Goal: Complete application form

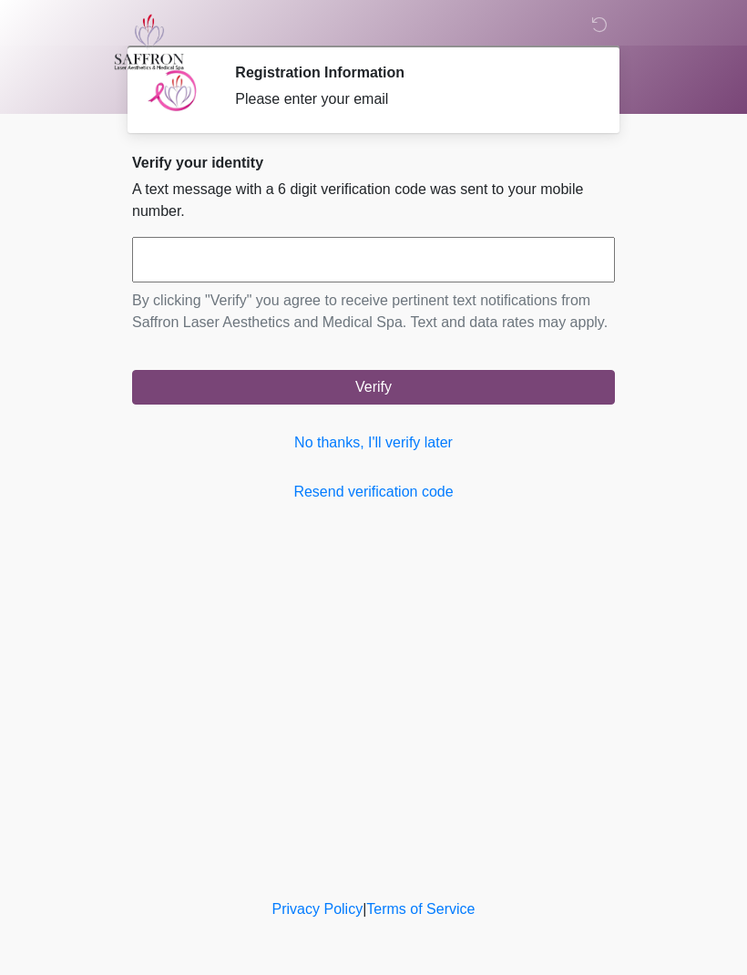
click at [298, 262] on input "text" at bounding box center [373, 260] width 483 height 46
type input "******"
click at [445, 393] on button "Verify" at bounding box center [373, 387] width 483 height 35
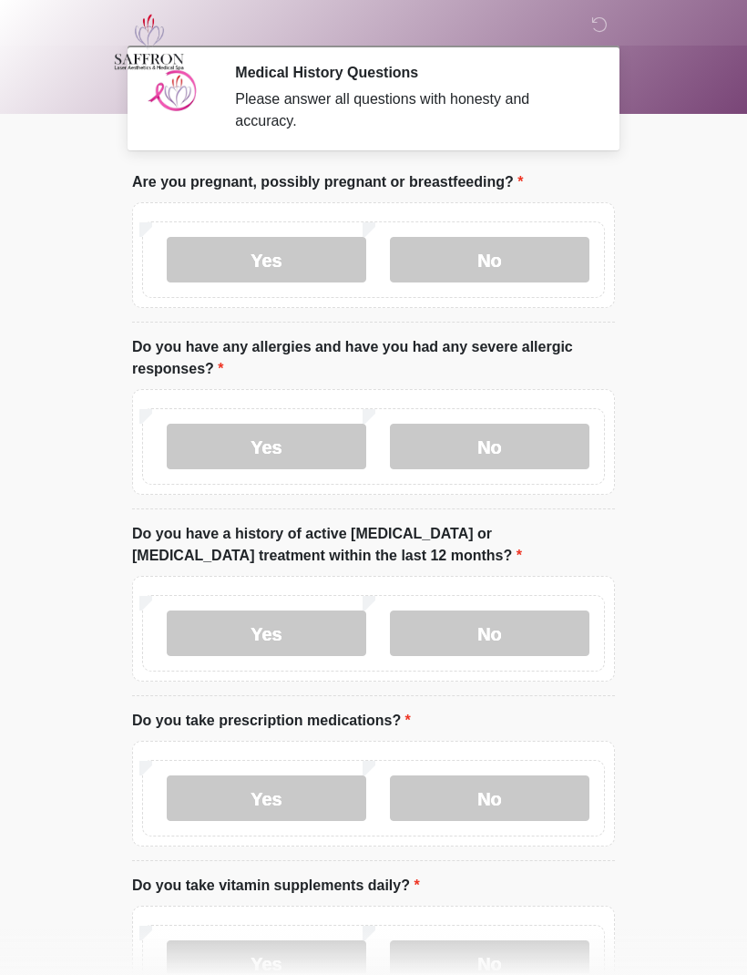
click at [491, 247] on label "No" at bounding box center [490, 260] width 200 height 46
click at [525, 438] on label "No" at bounding box center [490, 447] width 200 height 46
click at [518, 632] on label "No" at bounding box center [490, 633] width 200 height 46
click at [302, 802] on label "Yes" at bounding box center [267, 798] width 200 height 46
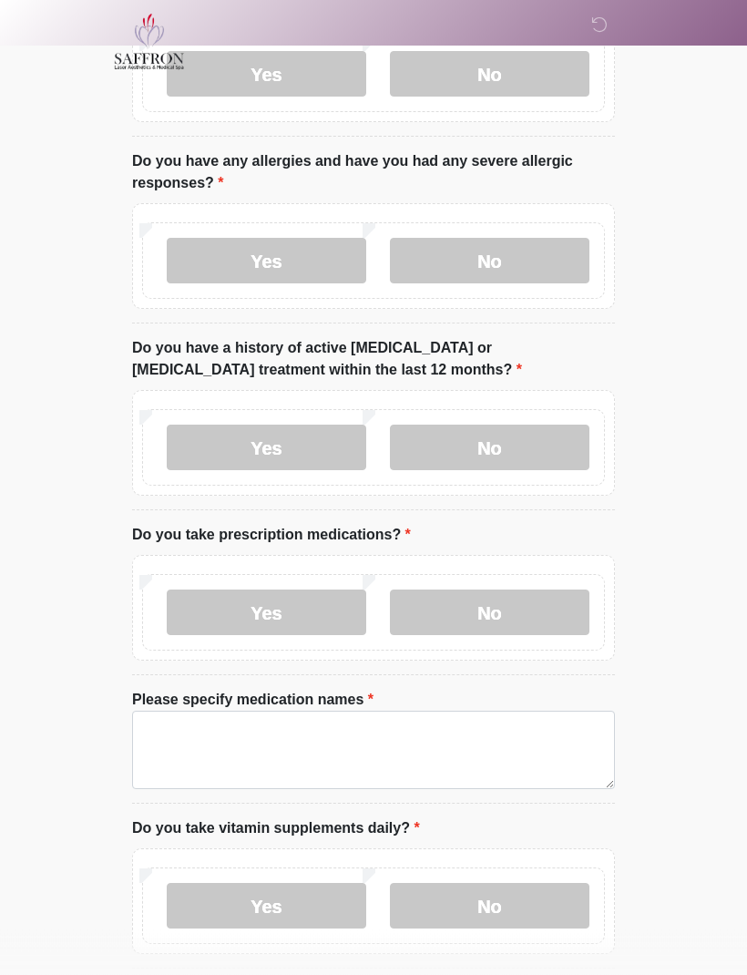
scroll to position [186, 0]
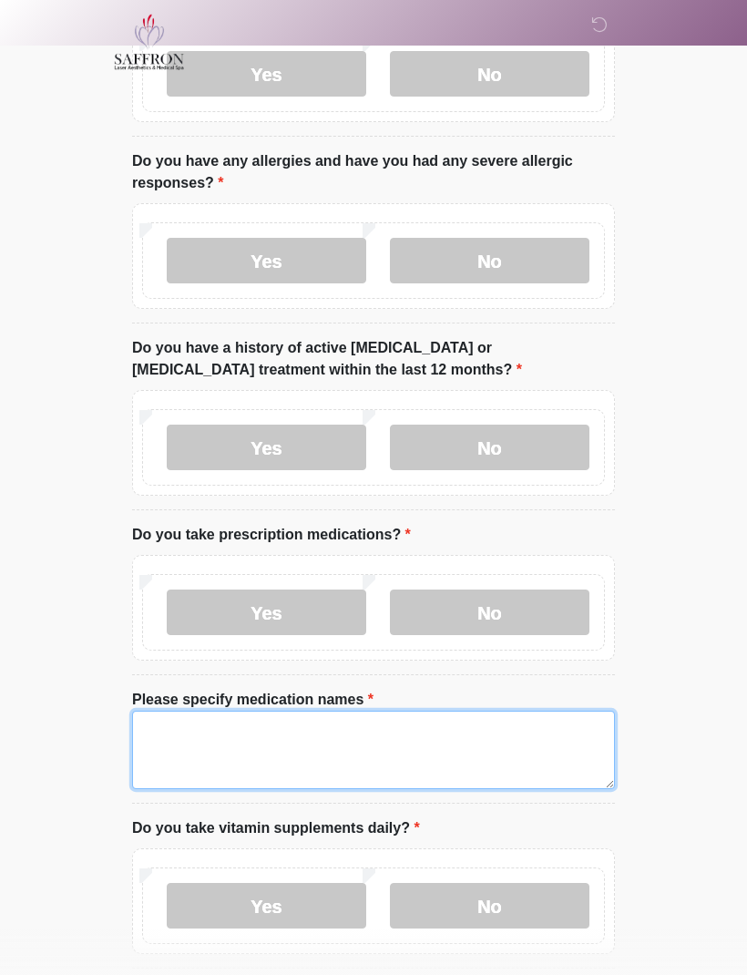
click at [225, 723] on textarea "Please specify medication names" at bounding box center [373, 750] width 483 height 78
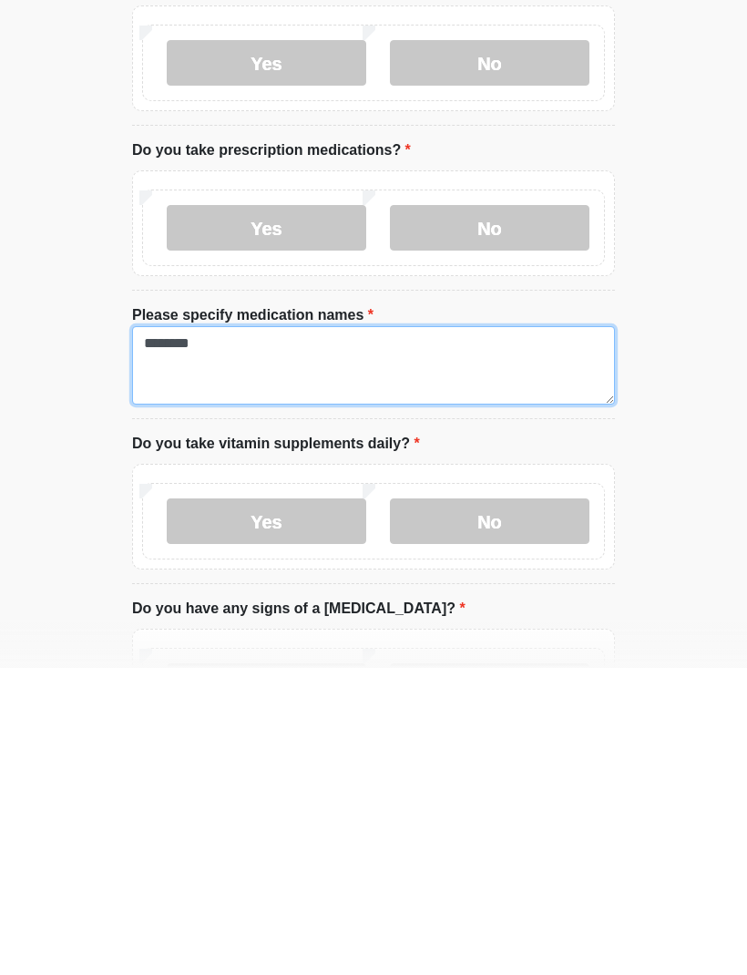
click at [169, 633] on textarea "********" at bounding box center [373, 672] width 483 height 78
click at [235, 633] on textarea "**********" at bounding box center [373, 672] width 483 height 78
click at [472, 633] on textarea "**********" at bounding box center [373, 672] width 483 height 78
type textarea "**********"
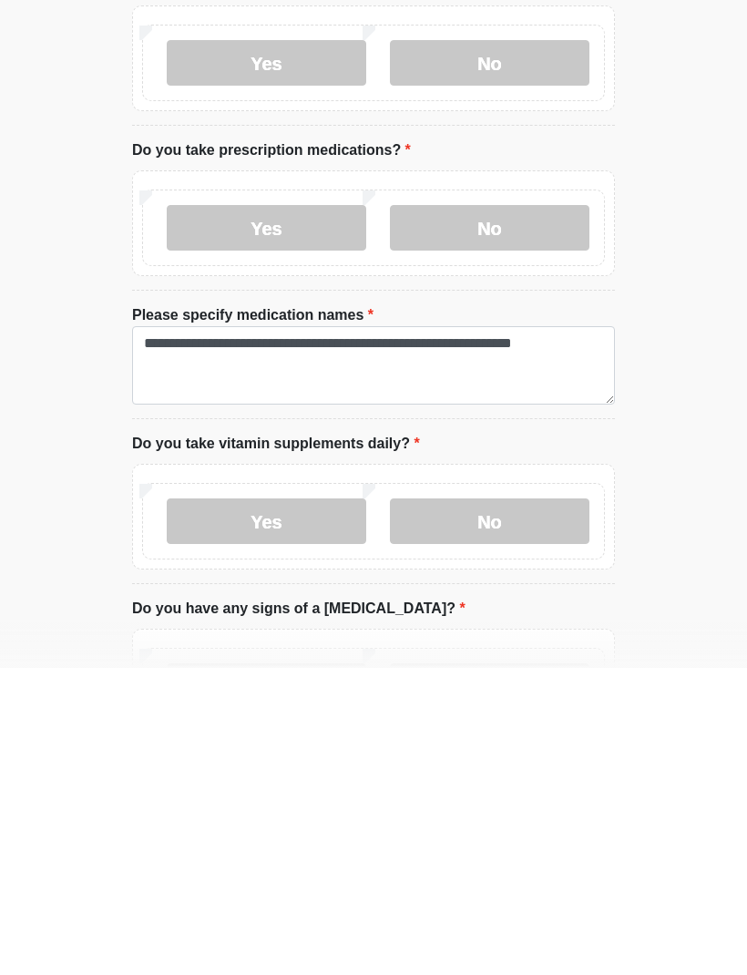
click at [308, 805] on label "Yes" at bounding box center [267, 828] width 200 height 46
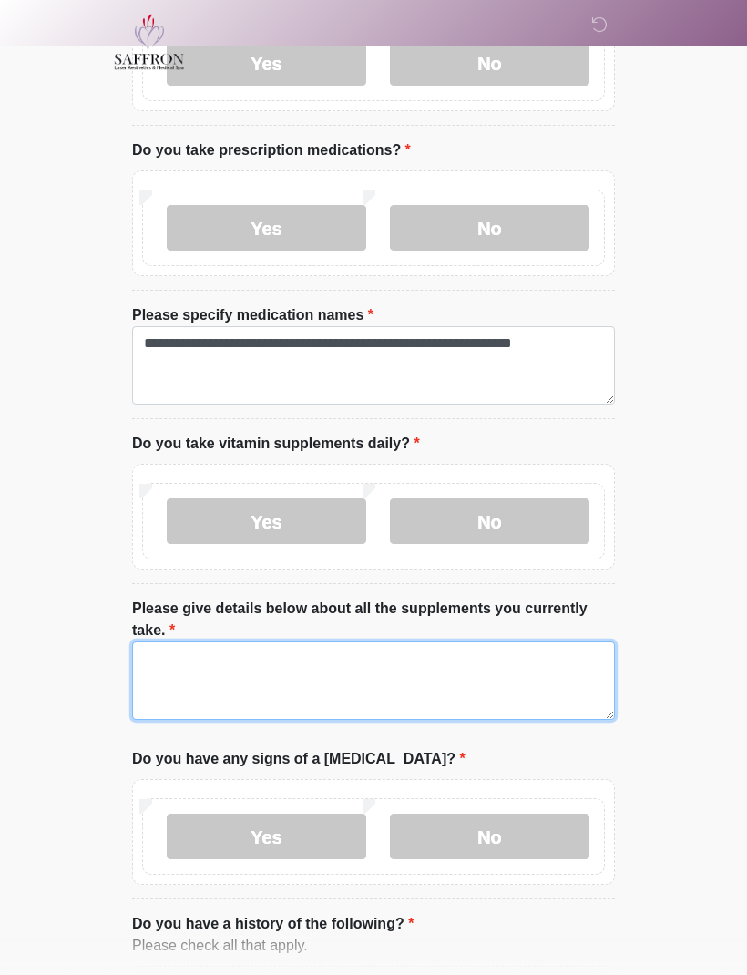
click at [269, 660] on textarea "Please give details below about all the supplements you currently take." at bounding box center [373, 680] width 483 height 78
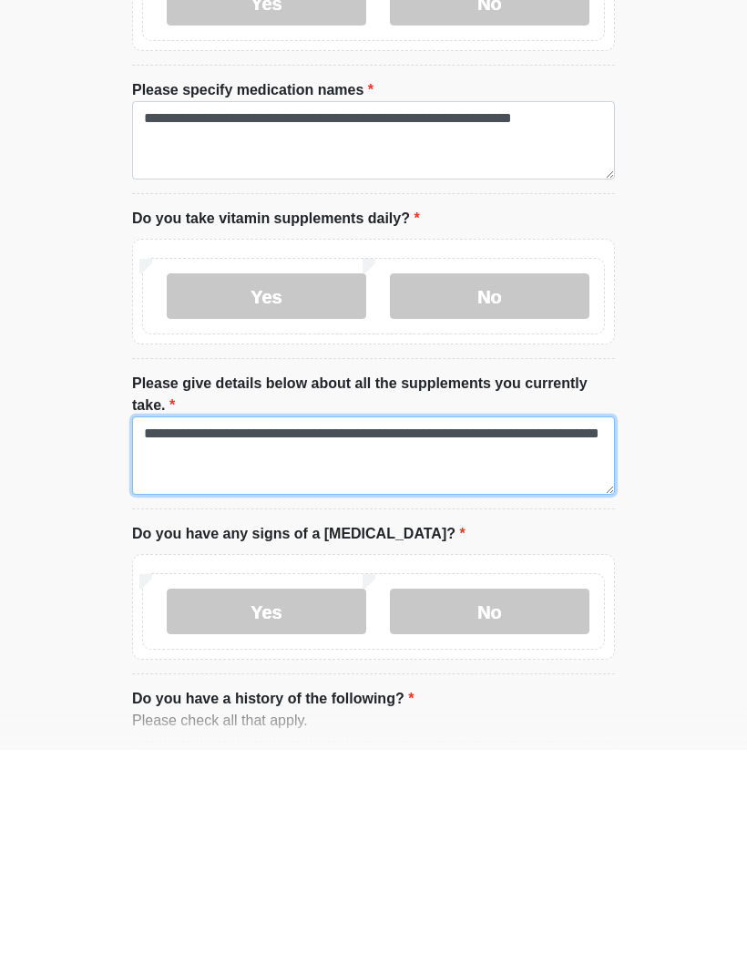
type textarea "**********"
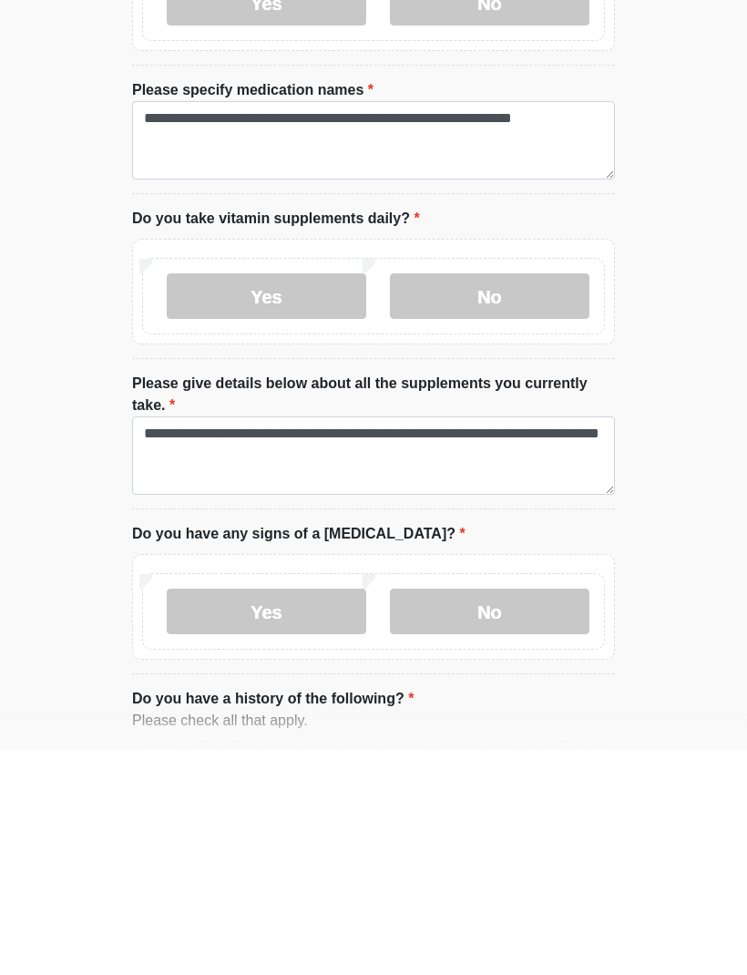
click at [521, 814] on label "No" at bounding box center [490, 837] width 200 height 46
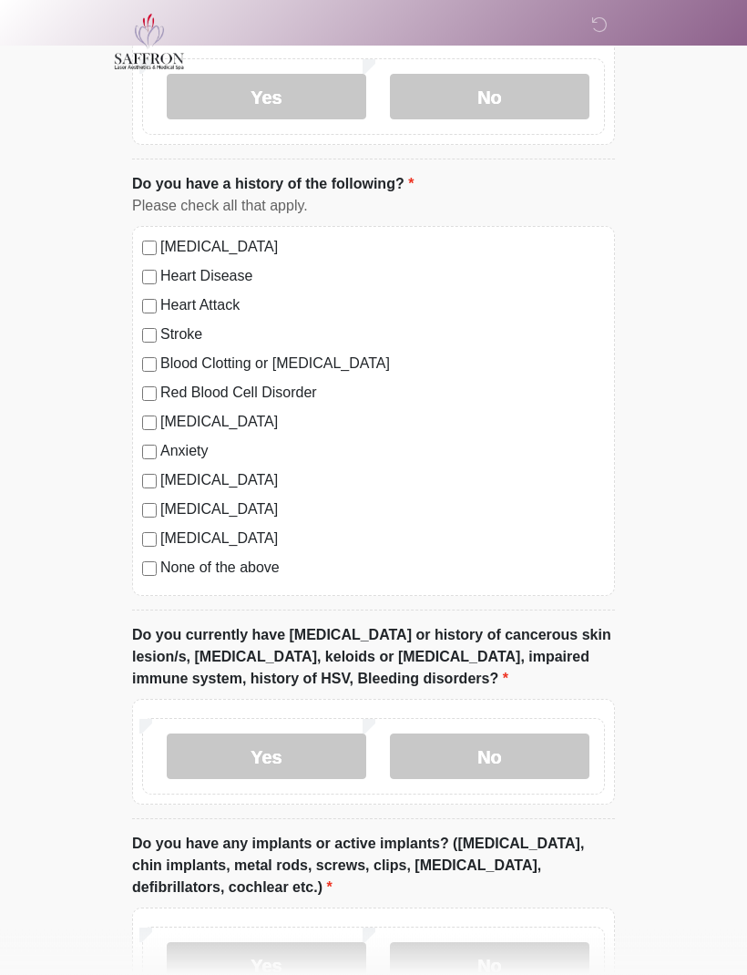
scroll to position [1327, 0]
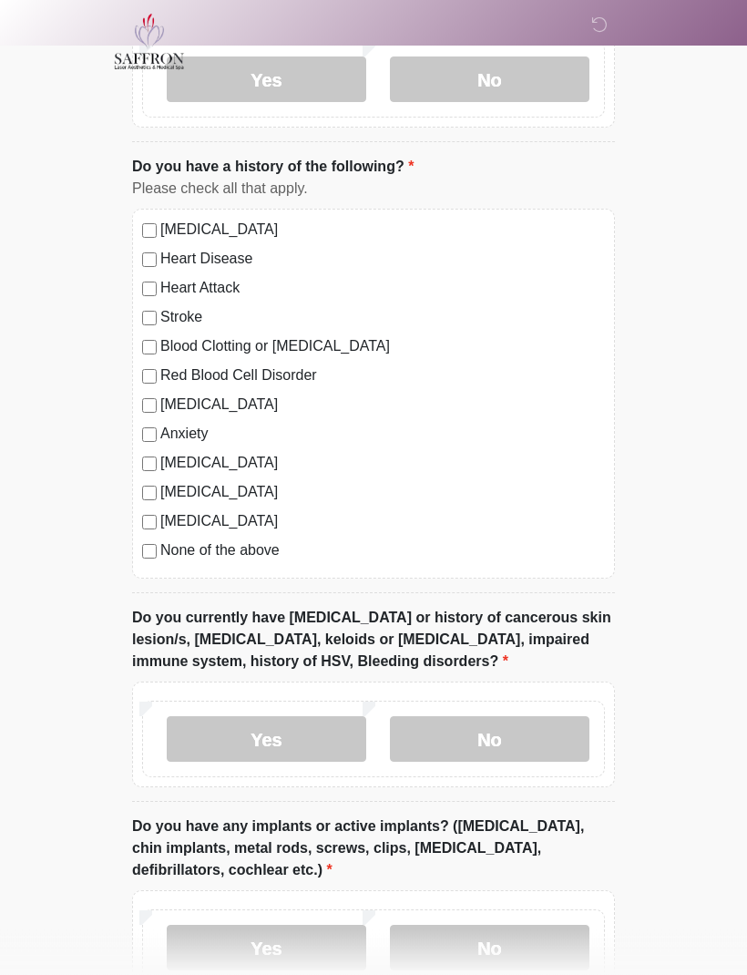
click at [532, 728] on label "No" at bounding box center [490, 740] width 200 height 46
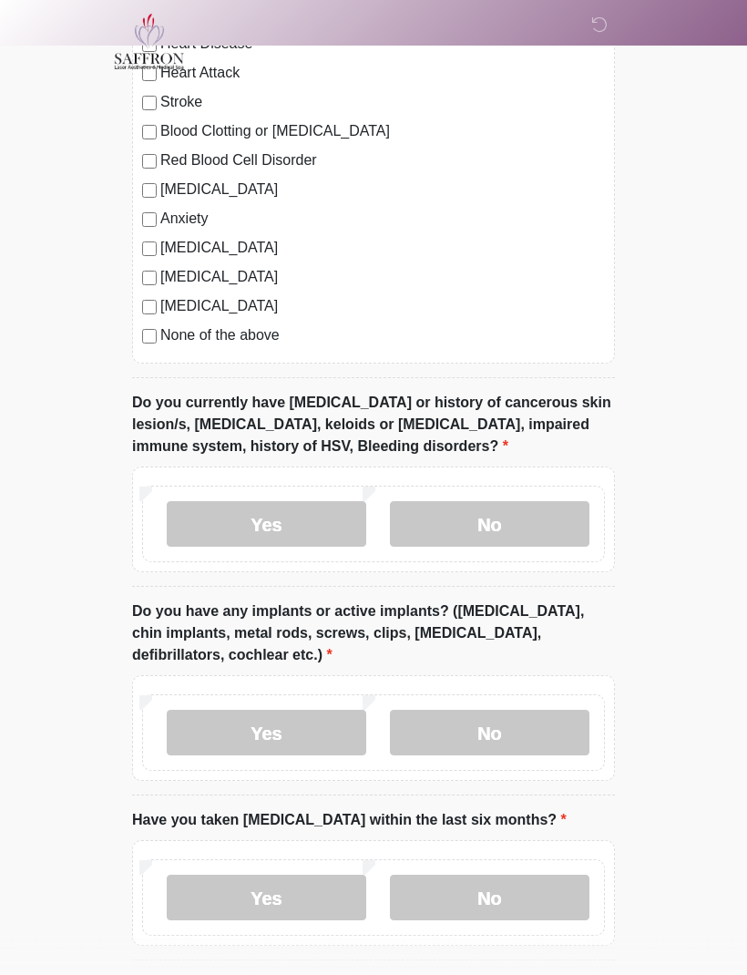
click at [496, 732] on label "No" at bounding box center [490, 734] width 200 height 46
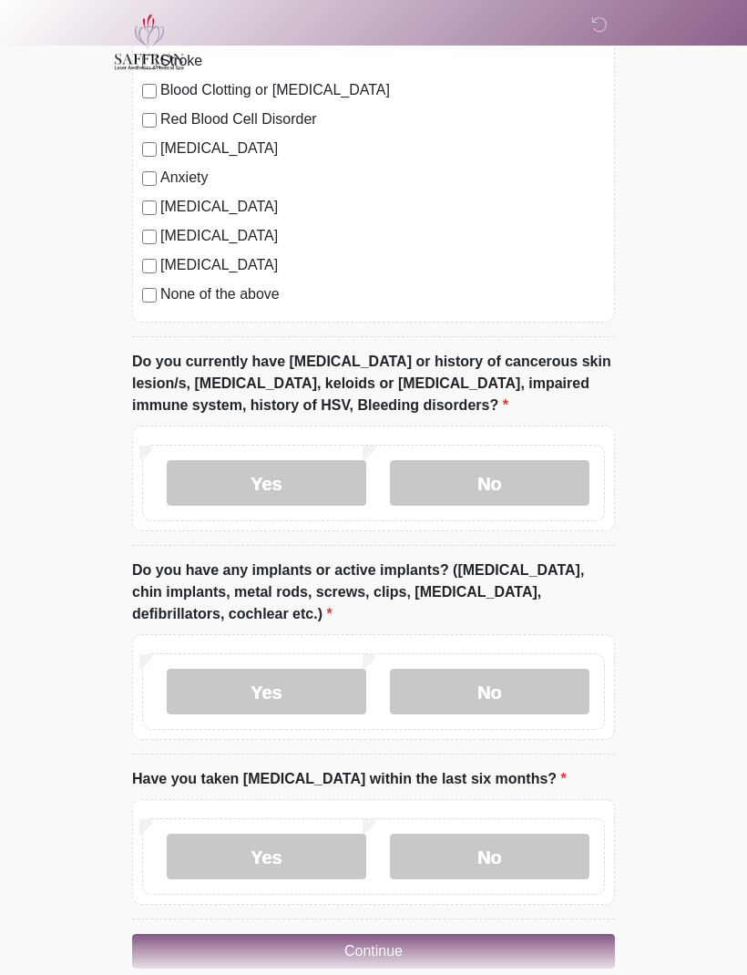
scroll to position [1610, 0]
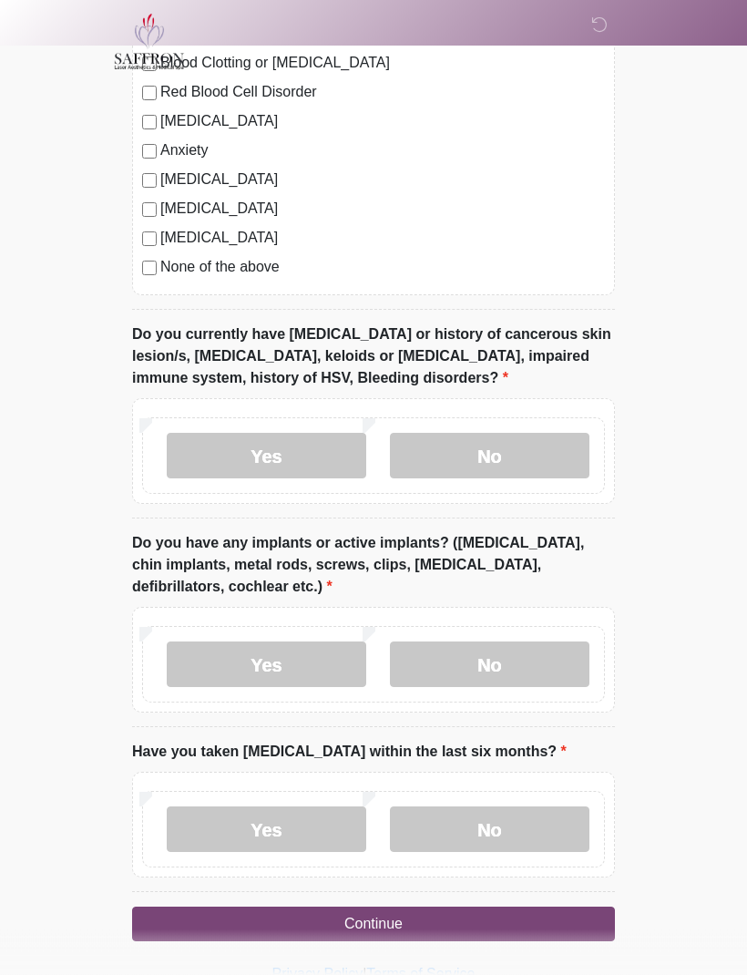
click at [520, 819] on label "No" at bounding box center [490, 830] width 200 height 46
click at [533, 914] on button "Continue" at bounding box center [373, 925] width 483 height 35
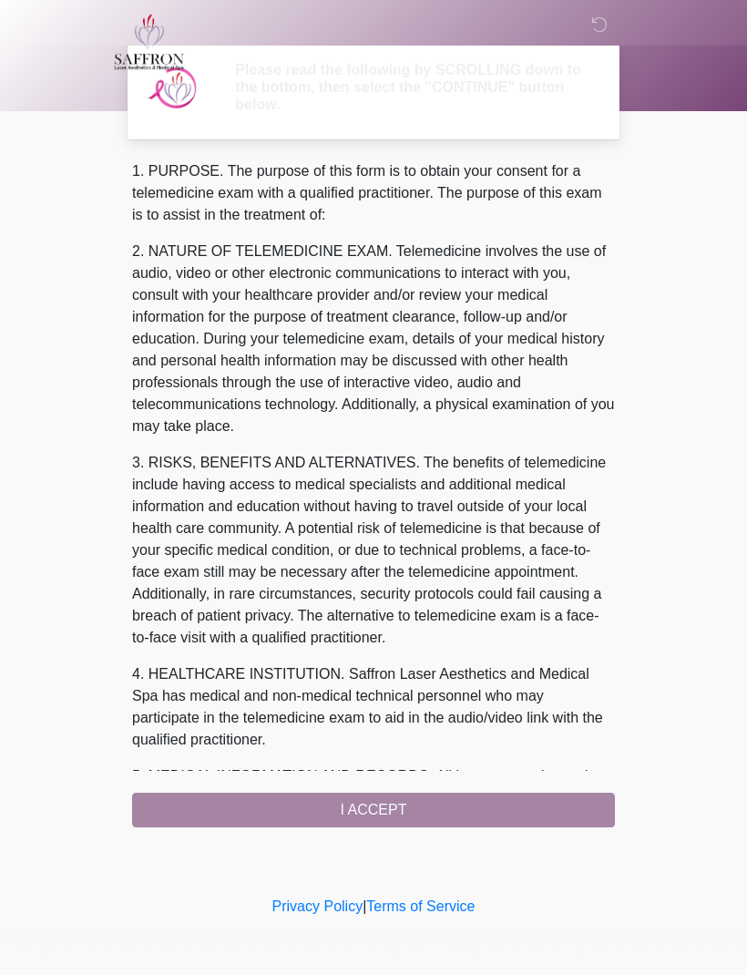
scroll to position [0, 0]
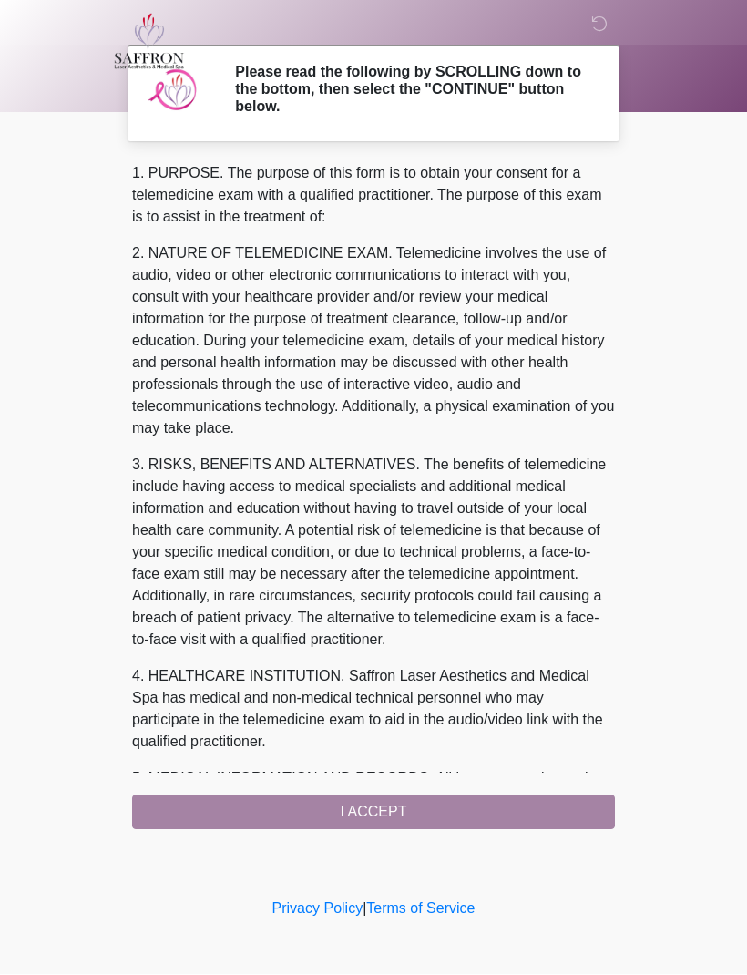
click at [405, 811] on div "1. PURPOSE. The purpose of this form is to obtain your consent for a telemedici…" at bounding box center [373, 496] width 483 height 667
click at [373, 812] on div "1. PURPOSE. The purpose of this form is to obtain your consent for a telemedici…" at bounding box center [373, 496] width 483 height 667
click at [386, 811] on div "1. PURPOSE. The purpose of this form is to obtain your consent for a telemedici…" at bounding box center [373, 496] width 483 height 667
click at [478, 807] on div "1. PURPOSE. The purpose of this form is to obtain your consent for a telemedici…" at bounding box center [373, 496] width 483 height 667
click at [373, 813] on div "1. PURPOSE. The purpose of this form is to obtain your consent for a telemedici…" at bounding box center [373, 496] width 483 height 667
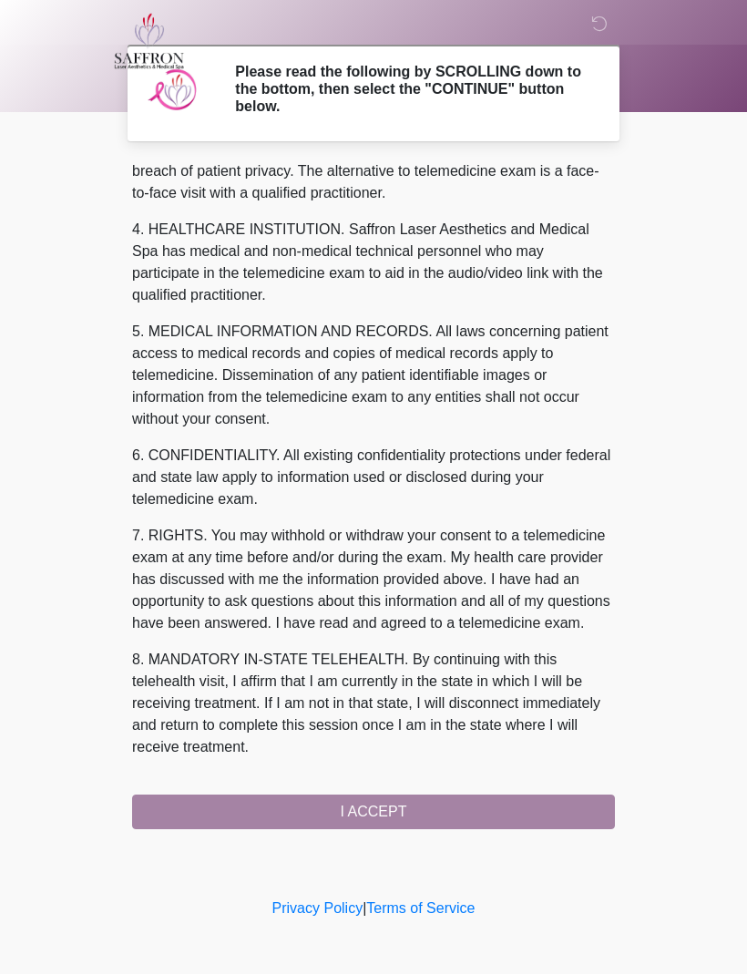
scroll to position [490, 0]
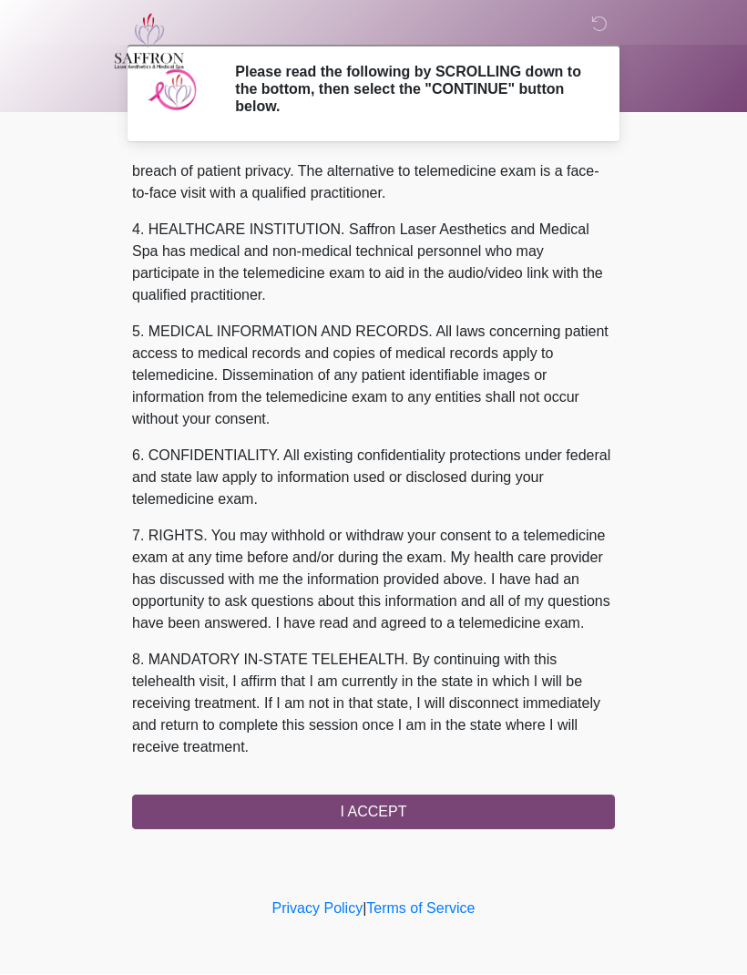
click at [340, 801] on button "I ACCEPT" at bounding box center [373, 812] width 483 height 35
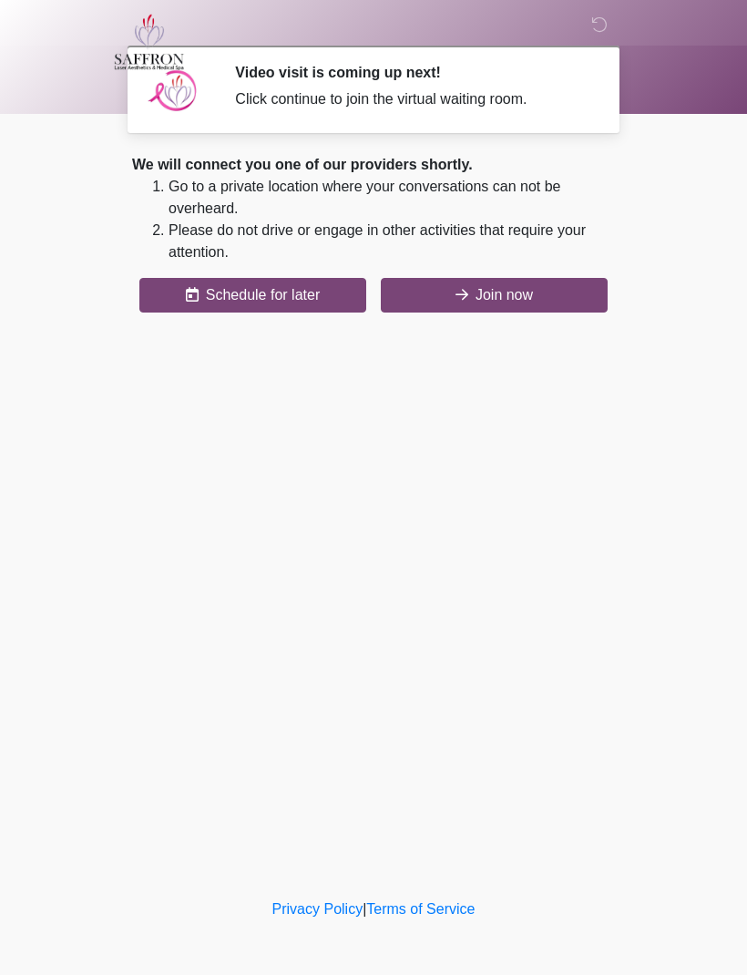
click at [484, 282] on button "Join now" at bounding box center [494, 295] width 227 height 35
